Goal: Transaction & Acquisition: Purchase product/service

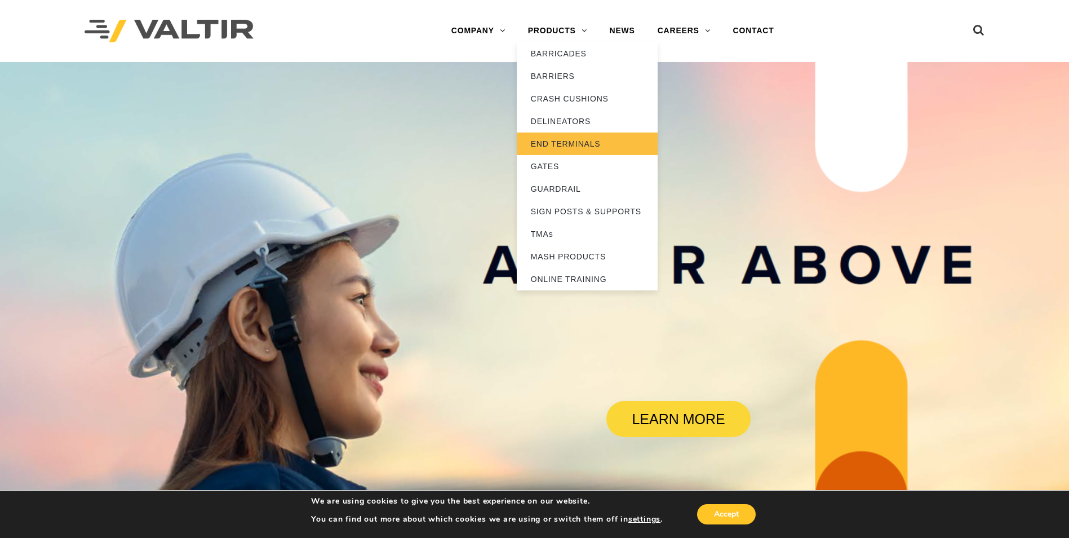
click at [570, 143] on link "END TERMINALS" at bounding box center [587, 143] width 141 height 23
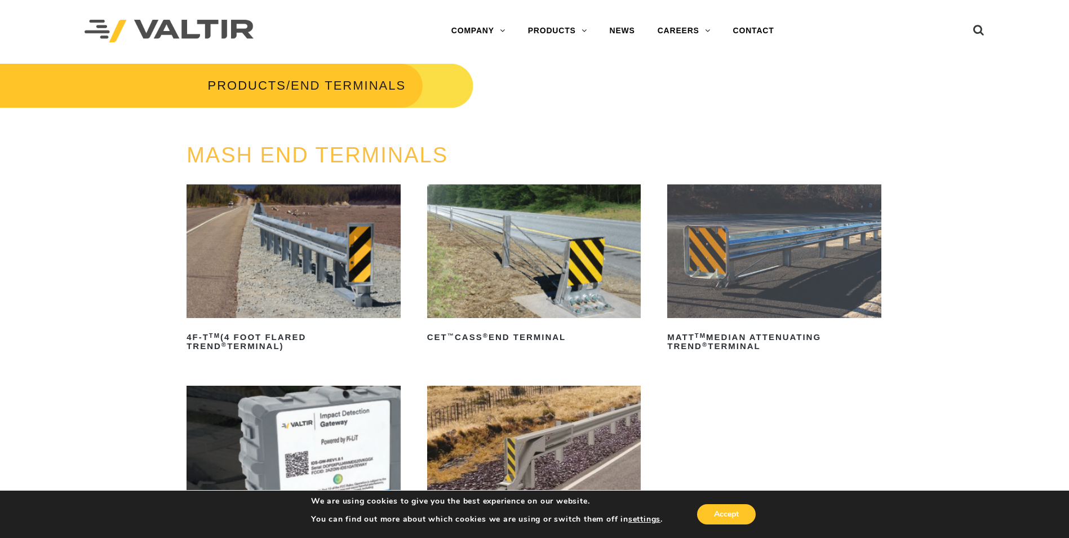
click at [743, 265] on img at bounding box center [774, 251] width 214 height 134
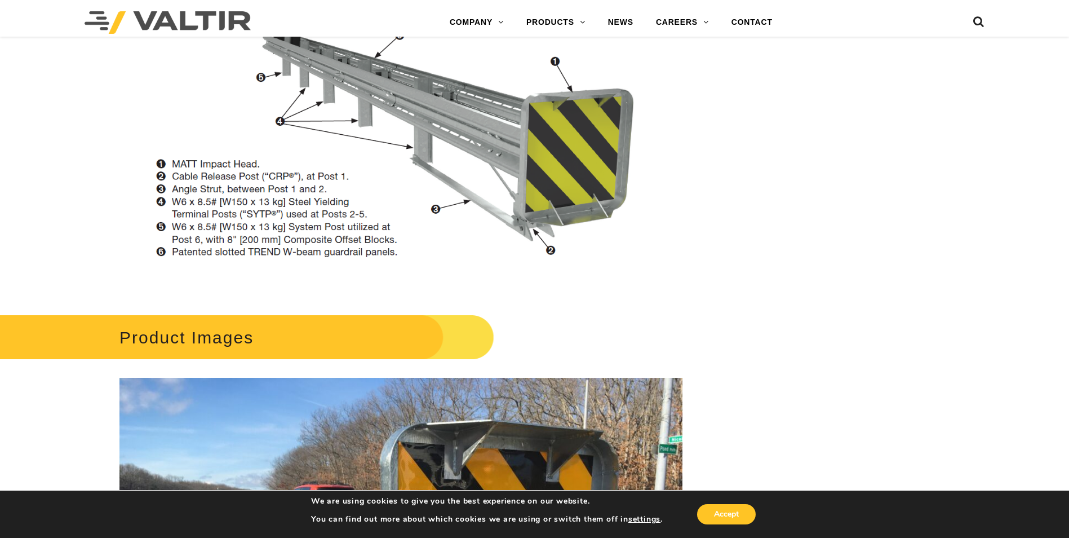
scroll to position [1184, 0]
